Goal: Transaction & Acquisition: Book appointment/travel/reservation

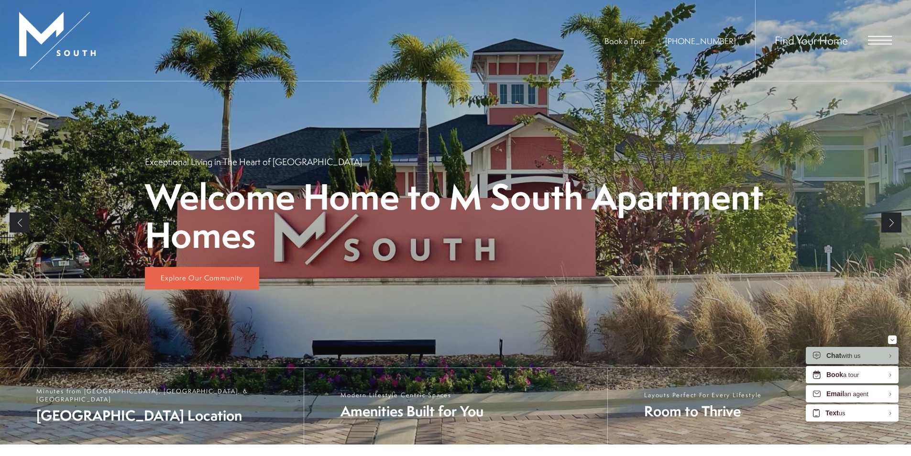
scroll to position [84, 0]
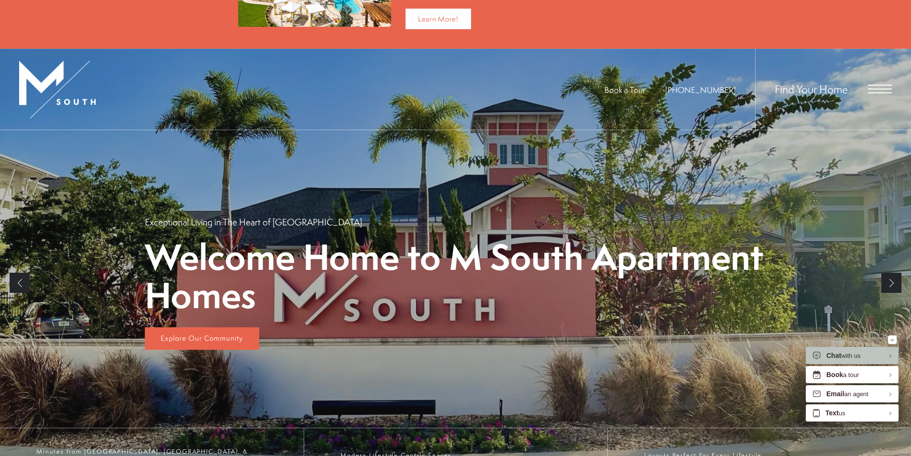
click at [878, 88] on span "Open Menu" at bounding box center [880, 88] width 24 height 1
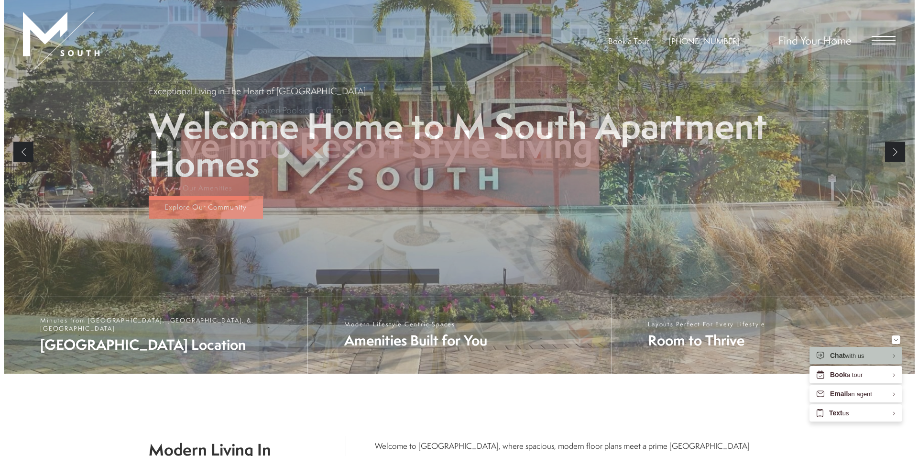
scroll to position [0, 0]
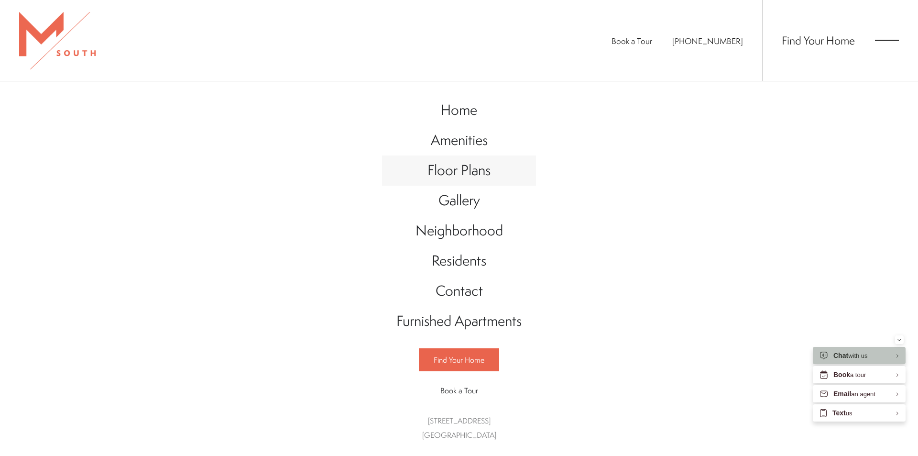
click at [456, 174] on span "Floor Plans" at bounding box center [459, 170] width 63 height 20
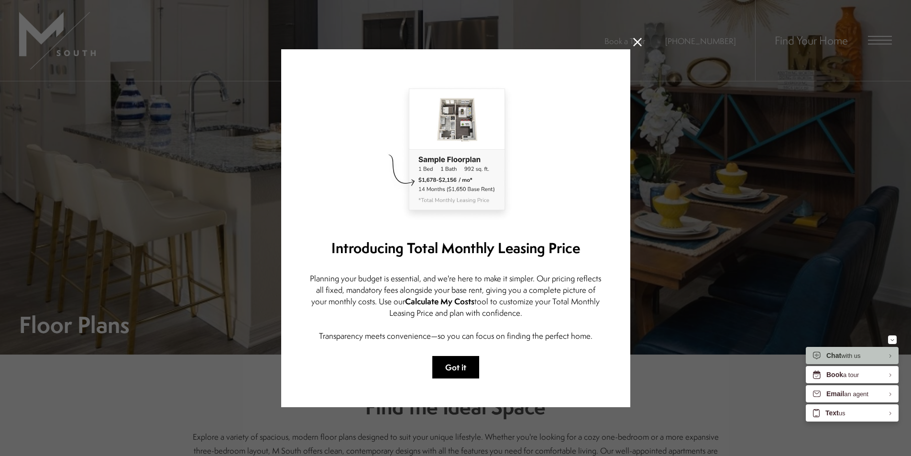
click at [443, 373] on button "Got it" at bounding box center [455, 367] width 47 height 22
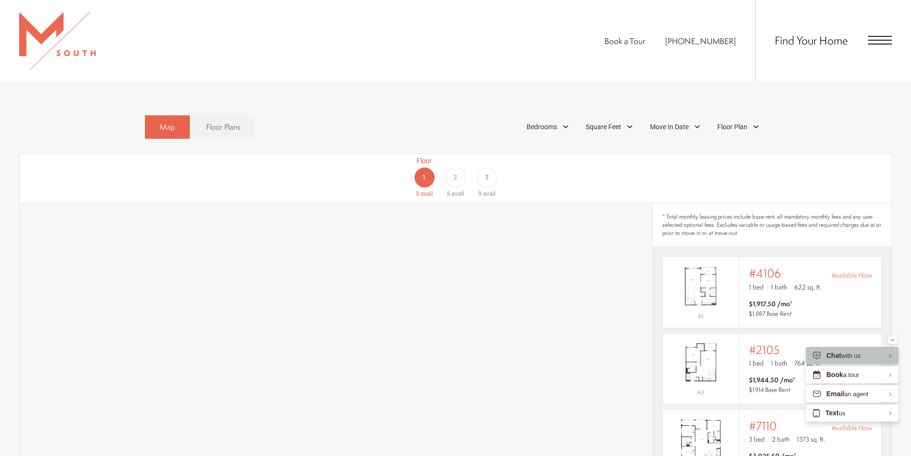
scroll to position [622, 0]
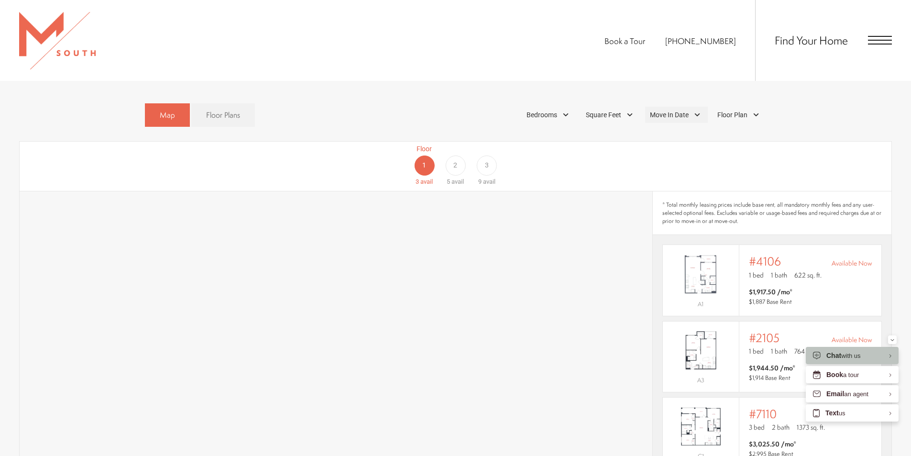
click at [689, 107] on div "Move In Date" at bounding box center [676, 115] width 63 height 16
click at [723, 129] on div at bounding box center [726, 136] width 15 height 15
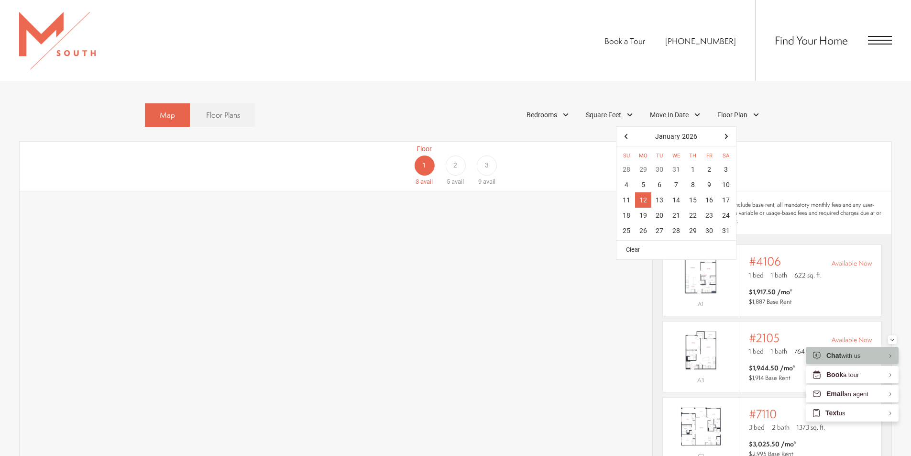
click at [646, 192] on div "12" at bounding box center [643, 199] width 17 height 15
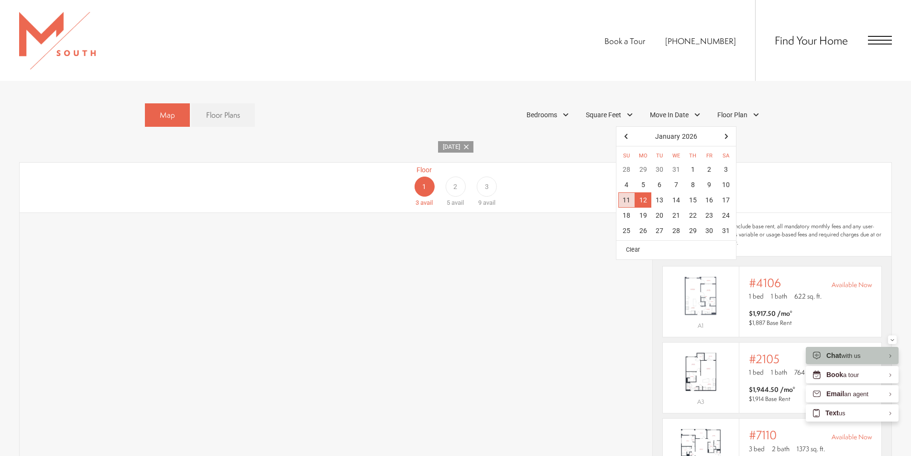
click at [560, 141] on div "[DATE]" at bounding box center [455, 147] width 873 height 12
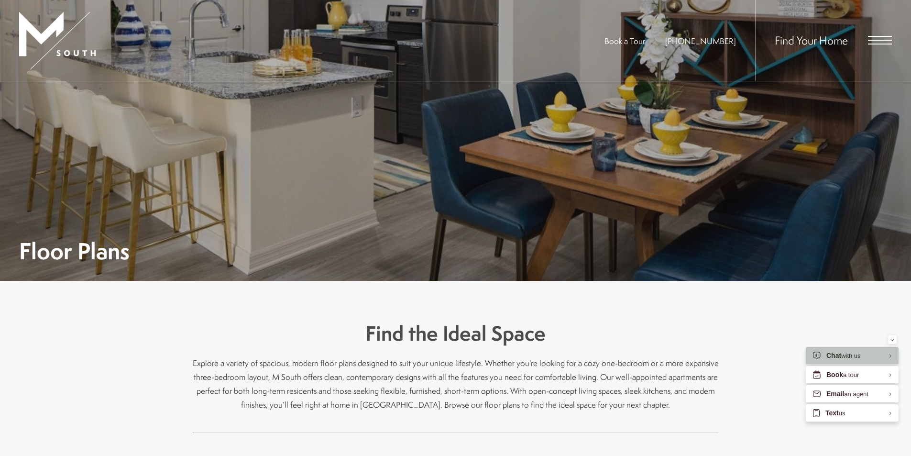
scroll to position [0, 0]
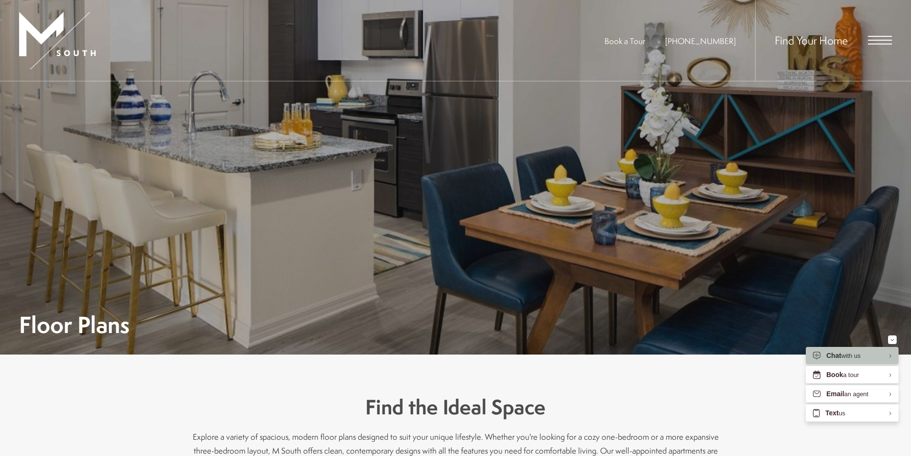
click at [880, 44] on span "Open Menu" at bounding box center [880, 44] width 24 height 1
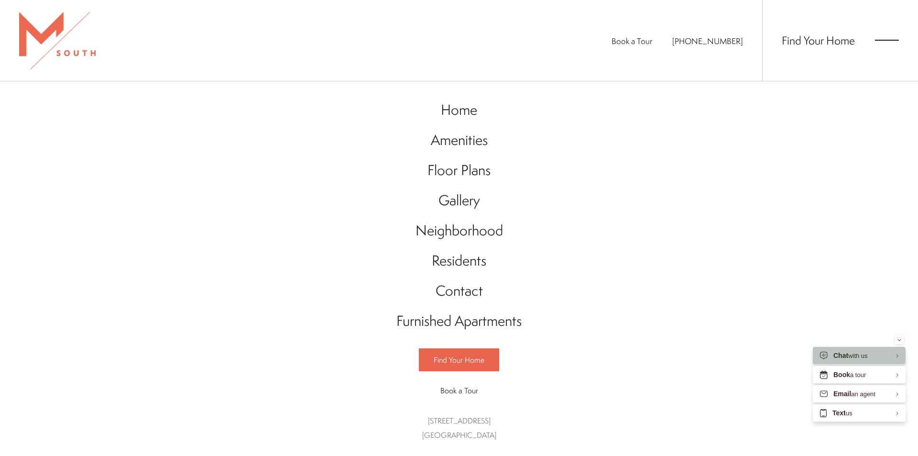
click at [893, 43] on span "Open Menu" at bounding box center [887, 40] width 24 height 9
